Goal: Information Seeking & Learning: Find specific fact

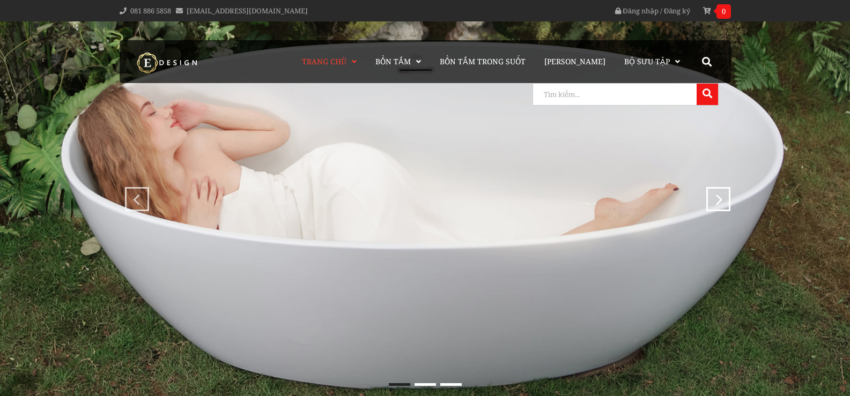
click at [679, 95] on input "search" at bounding box center [613, 94] width 161 height 21
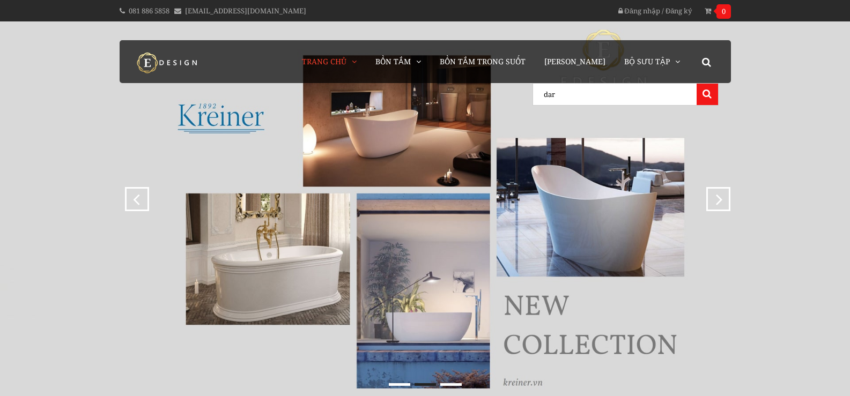
type input "dar"
click at [696, 84] on button at bounding box center [706, 94] width 21 height 21
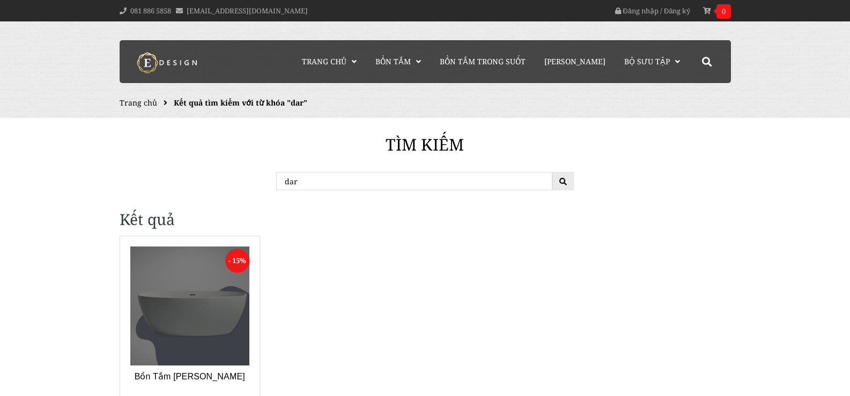
click at [175, 286] on link at bounding box center [190, 307] width 120 height 120
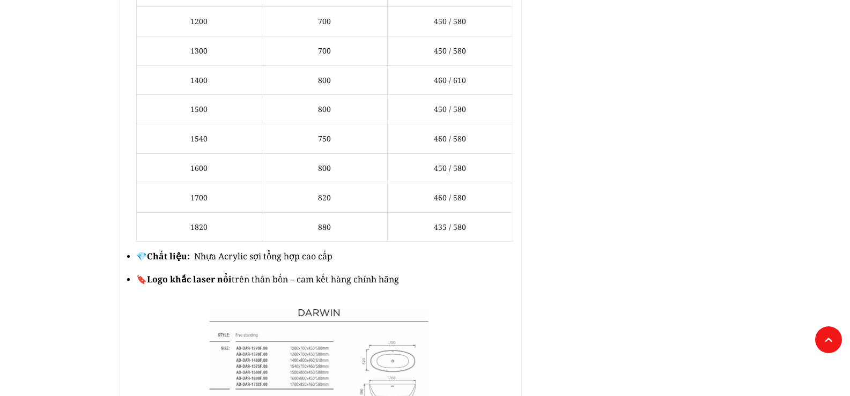
scroll to position [858, 0]
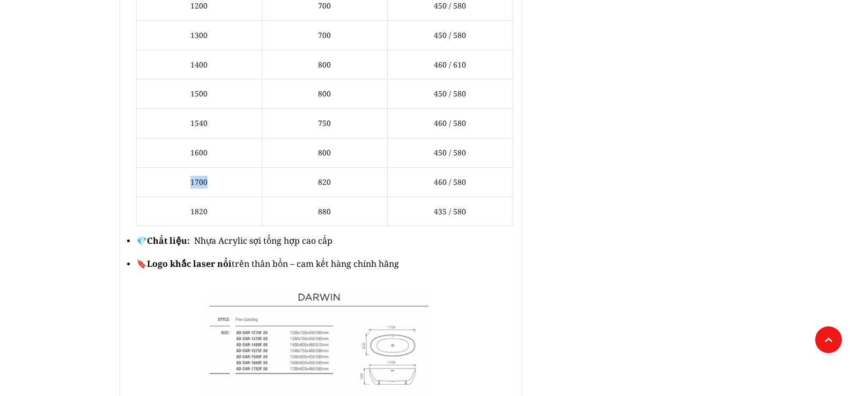
drag, startPoint x: 187, startPoint y: 167, endPoint x: 218, endPoint y: 166, distance: 30.6
click at [218, 167] on td "1700" at bounding box center [198, 181] width 125 height 29
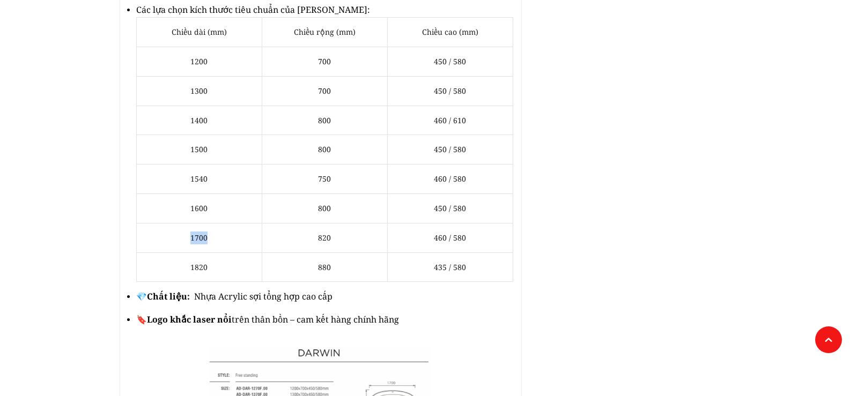
scroll to position [697, 0]
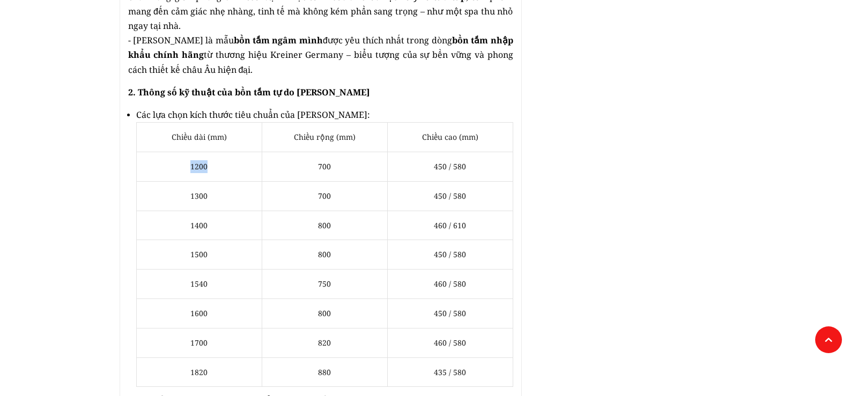
drag, startPoint x: 187, startPoint y: 152, endPoint x: 227, endPoint y: 152, distance: 40.2
click at [227, 152] on td "1200" at bounding box center [198, 166] width 125 height 29
copy td "1200"
